Goal: Manage account settings

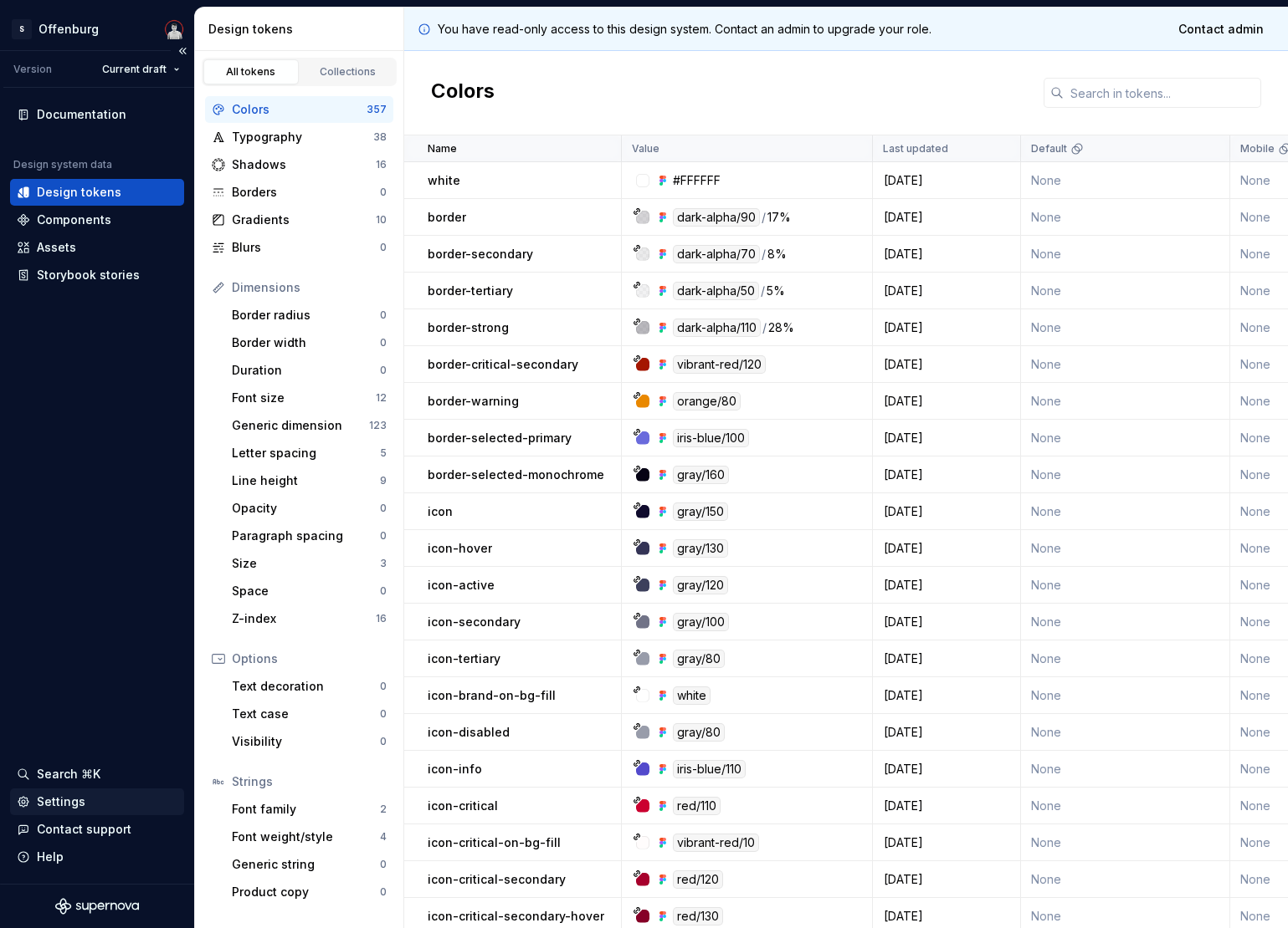
click at [104, 796] on div "Settings" at bounding box center [97, 802] width 161 height 17
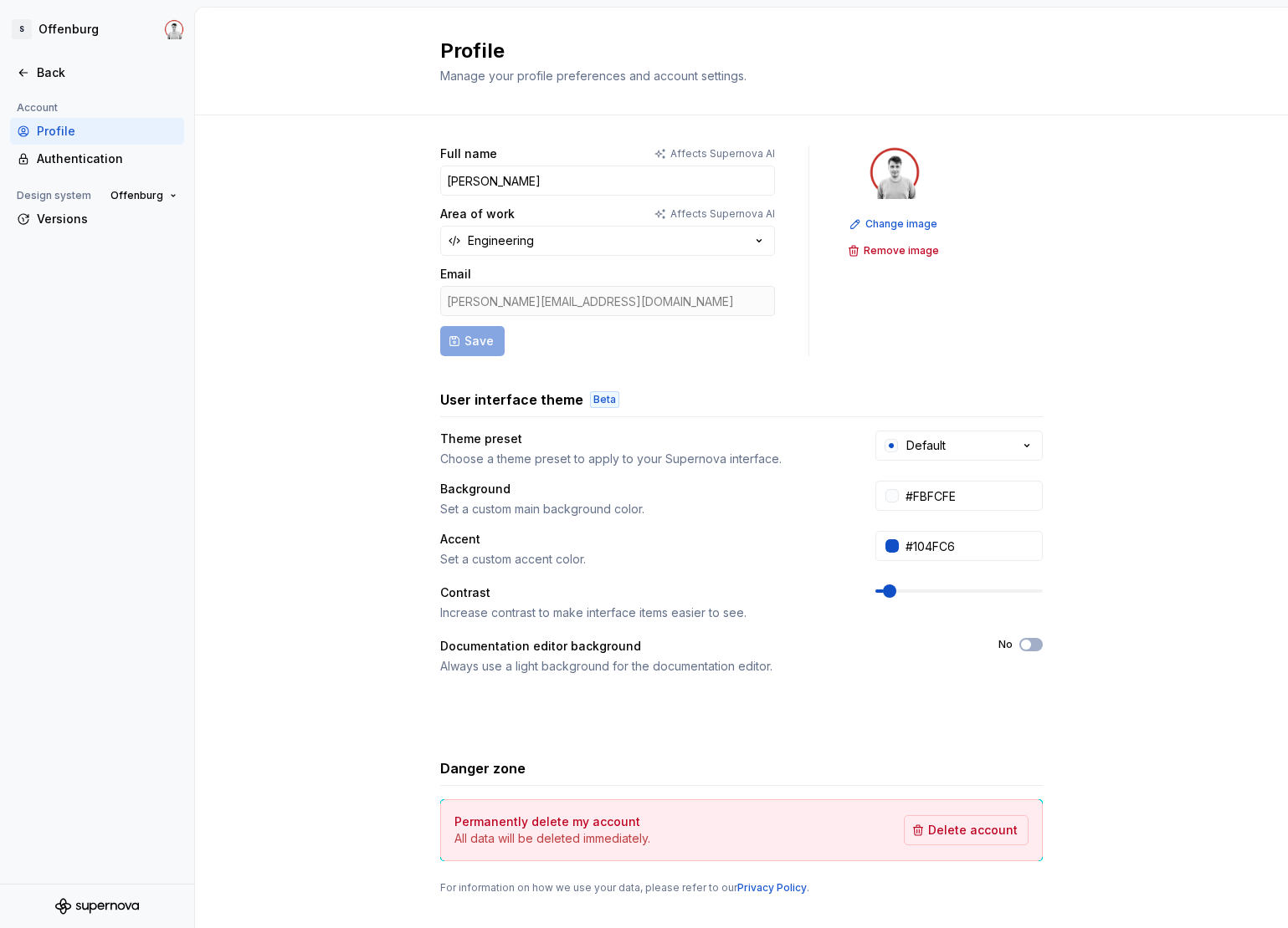
scroll to position [30, 0]
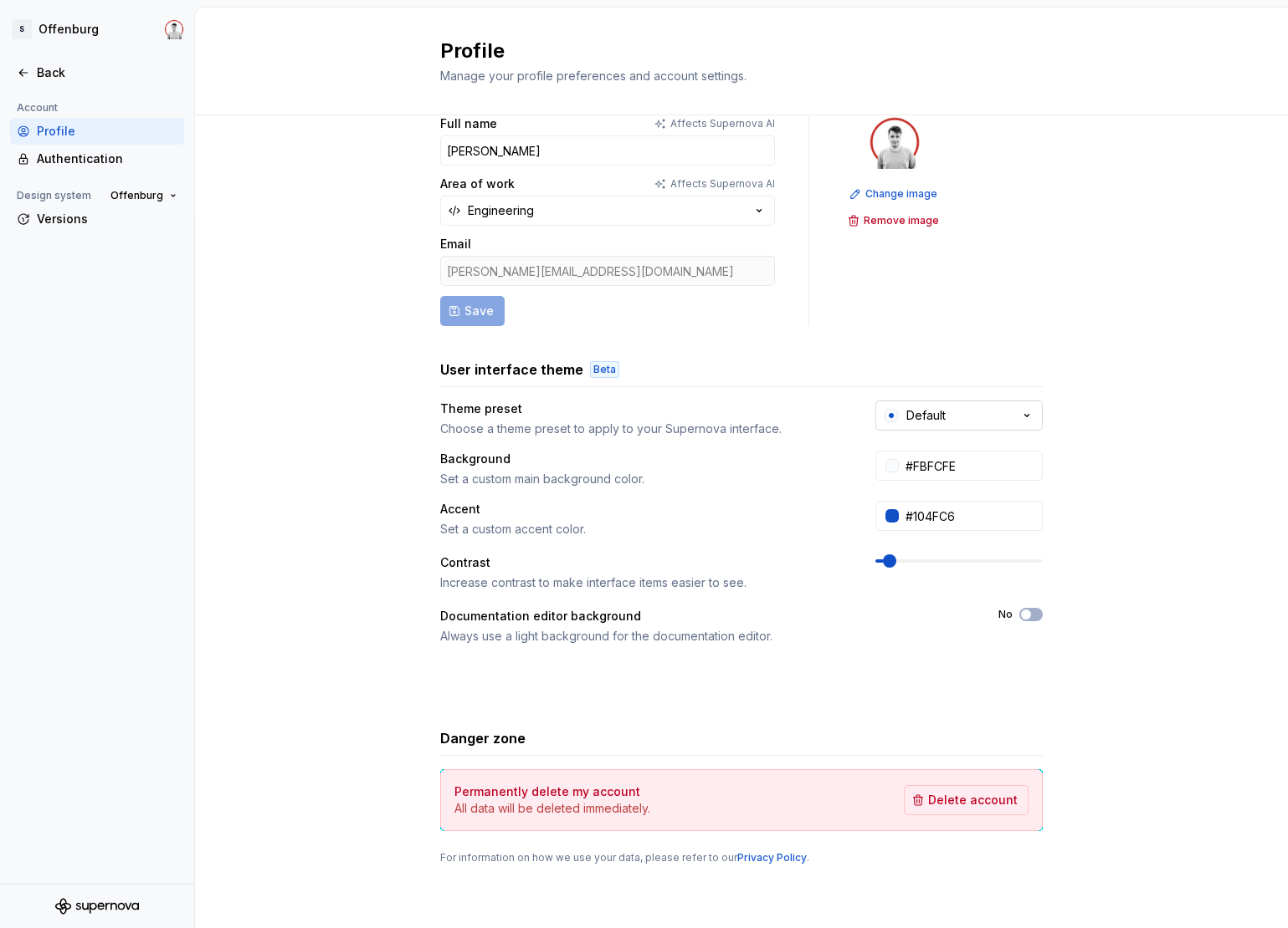
click at [937, 412] on div "Default" at bounding box center [926, 415] width 39 height 17
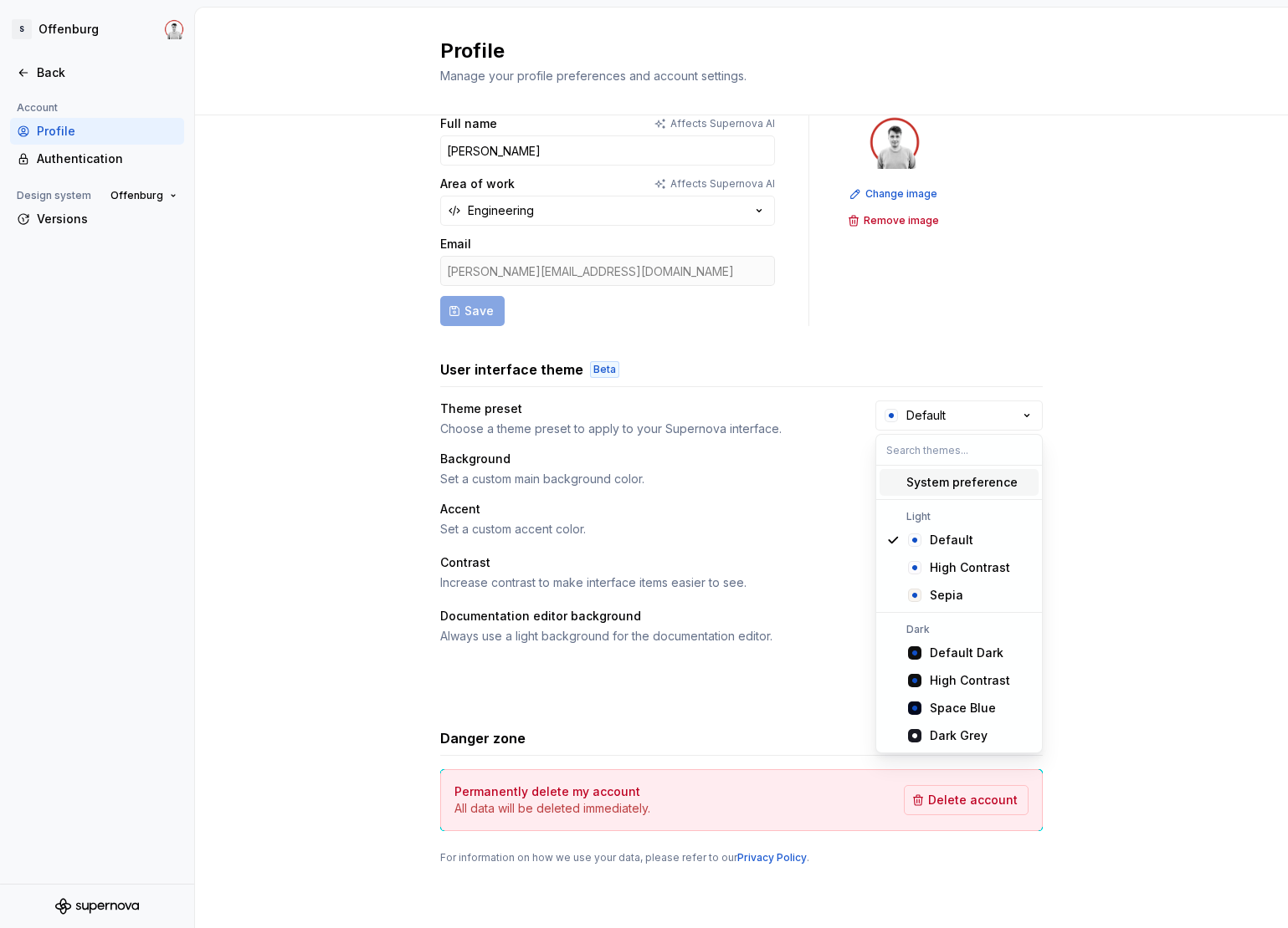
click at [977, 336] on div "Full name Affects Supernova AI [PERSON_NAME] Area of work Affects Supernova AI …" at bounding box center [742, 490] width 603 height 750
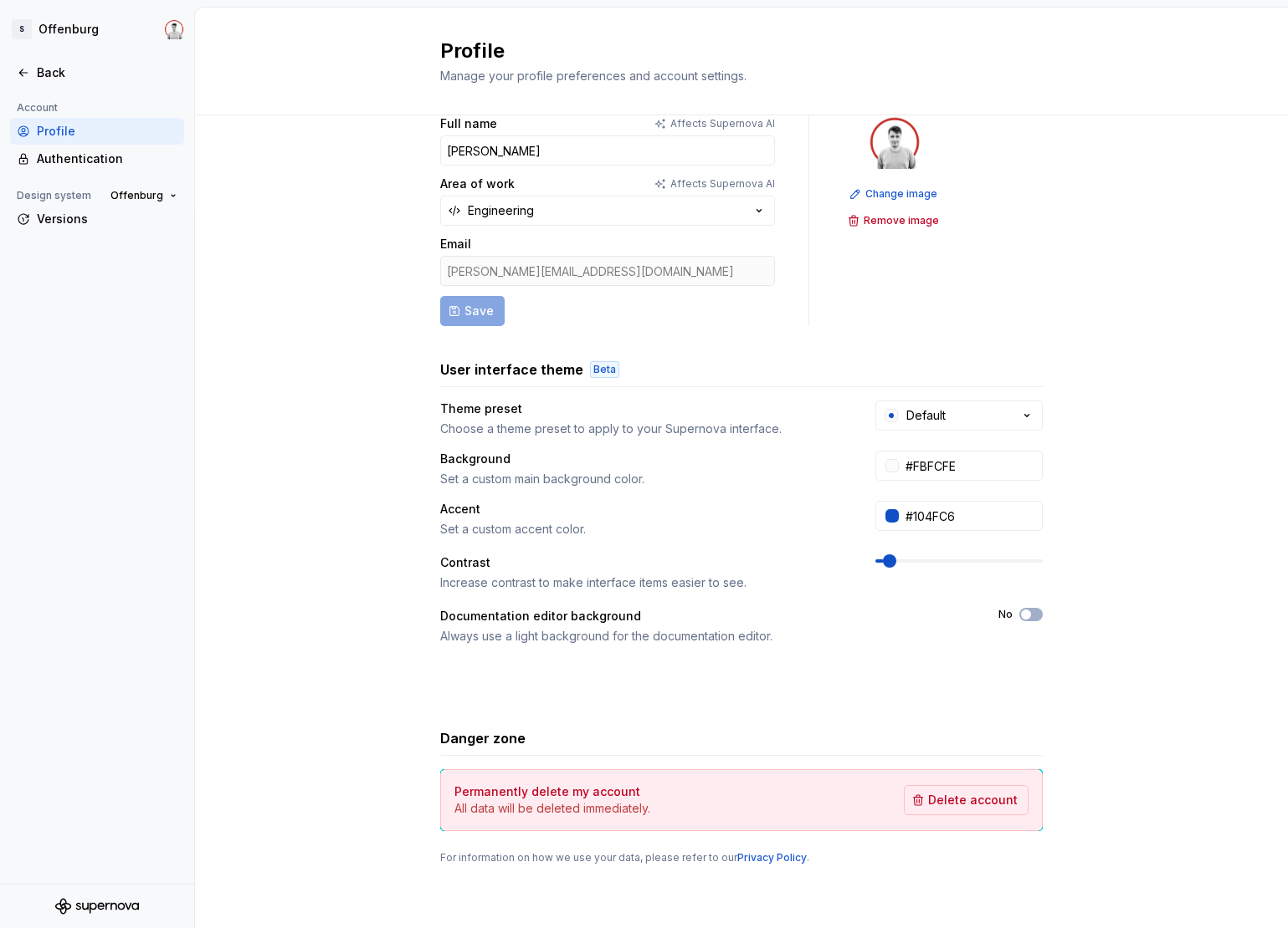
scroll to position [0, 0]
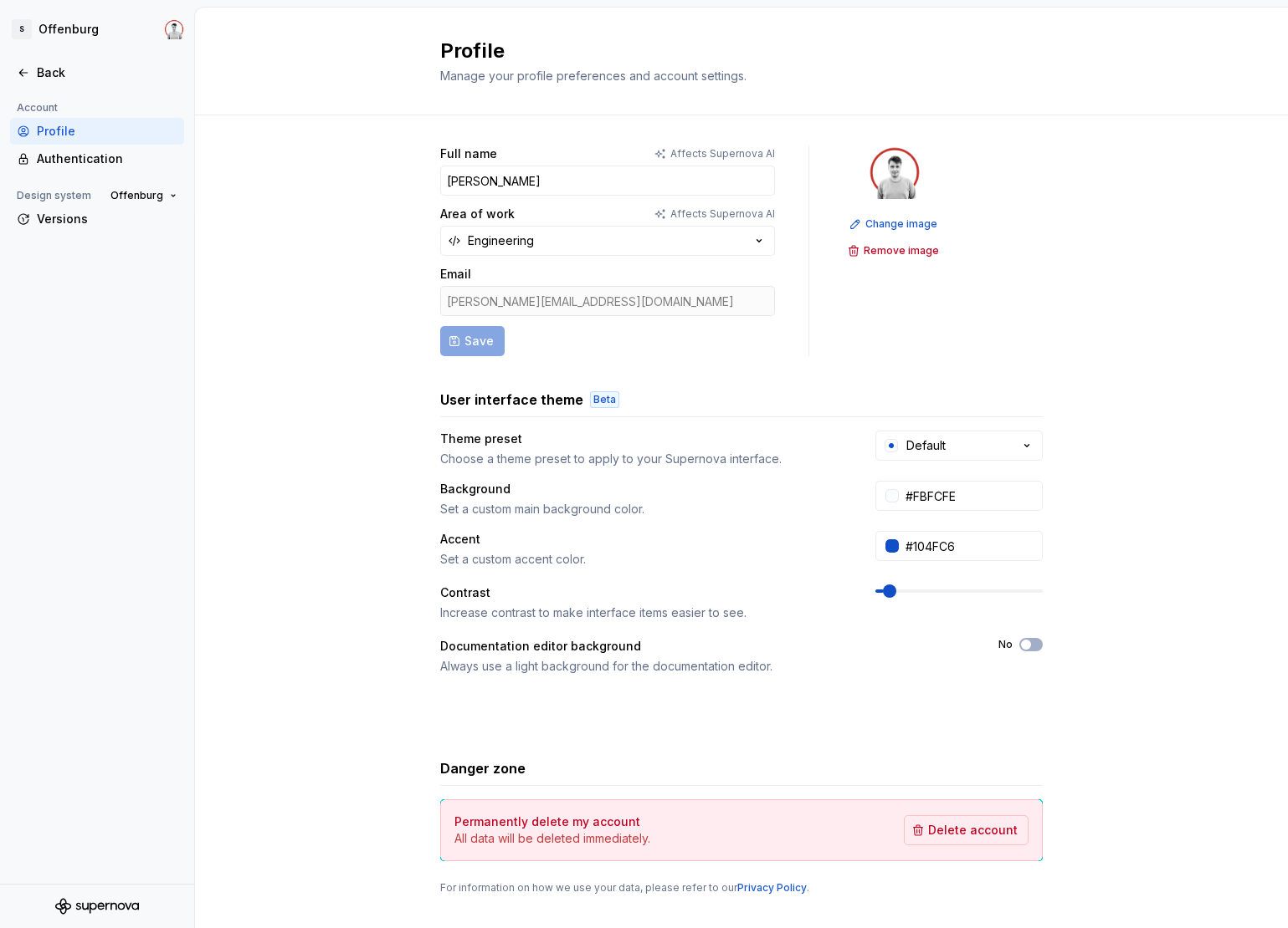
click at [580, 259] on form "Full name Affects Supernova AI [PERSON_NAME] Area of work Affects Supernova AI …" at bounding box center [607, 250] width 335 height 211
click at [597, 242] on button "Engineering" at bounding box center [607, 241] width 335 height 30
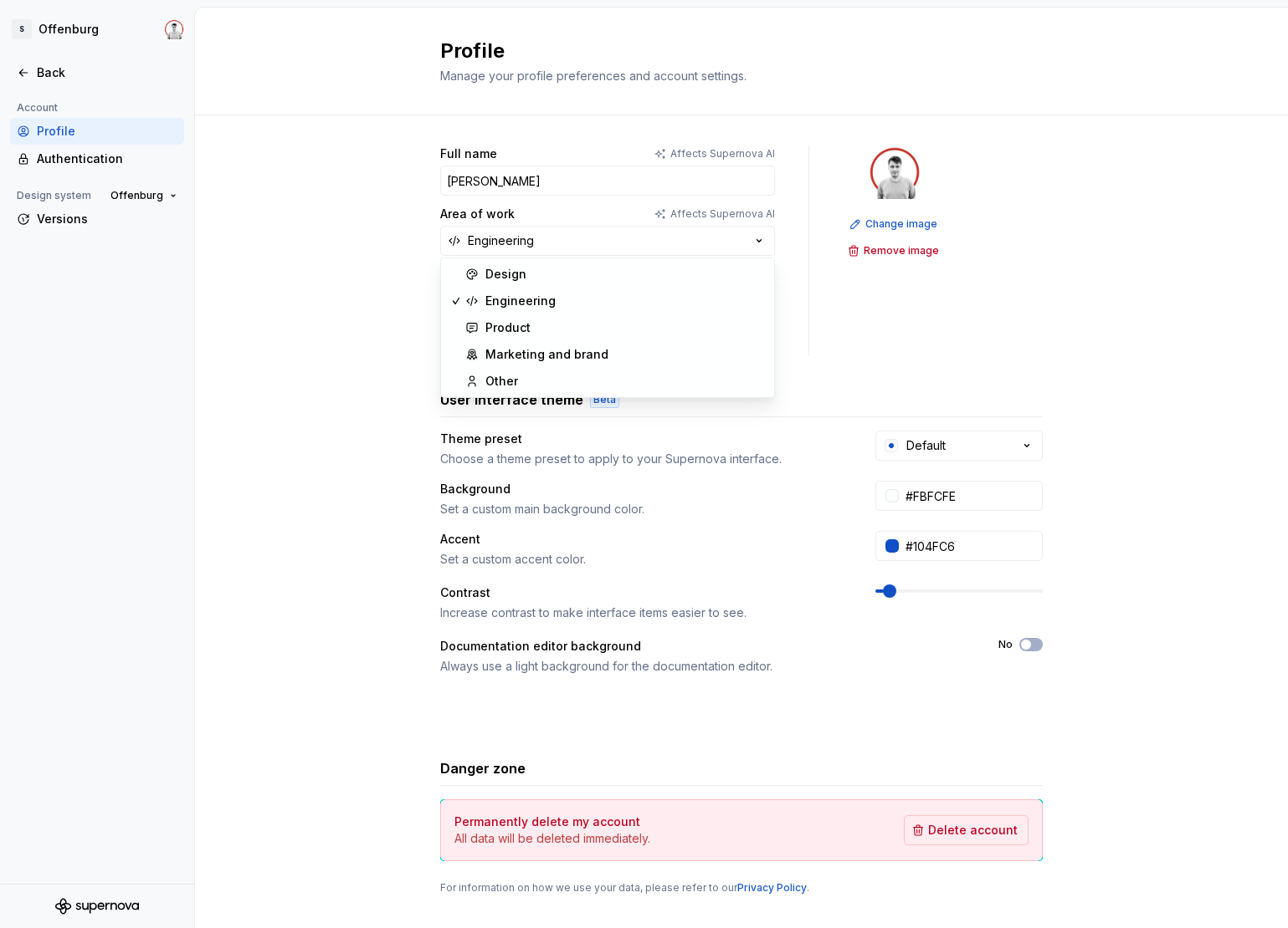
click at [354, 313] on div "Full name Affects Supernova AI [PERSON_NAME] Area of work Affects Supernova AI …" at bounding box center [741, 537] width 1092 height 843
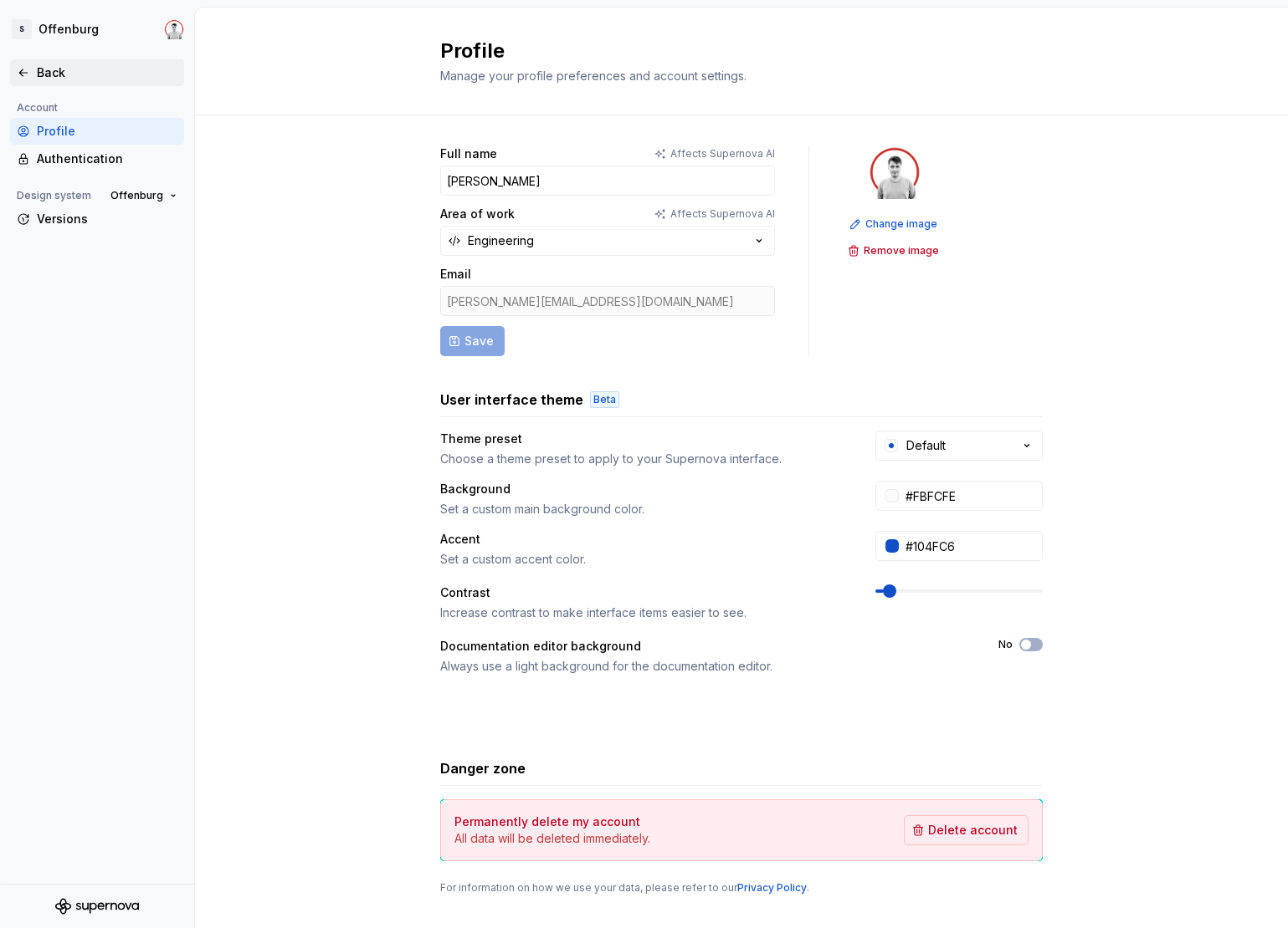
click at [85, 82] on div "Back" at bounding box center [97, 73] width 174 height 27
